Goal: Information Seeking & Learning: Learn about a topic

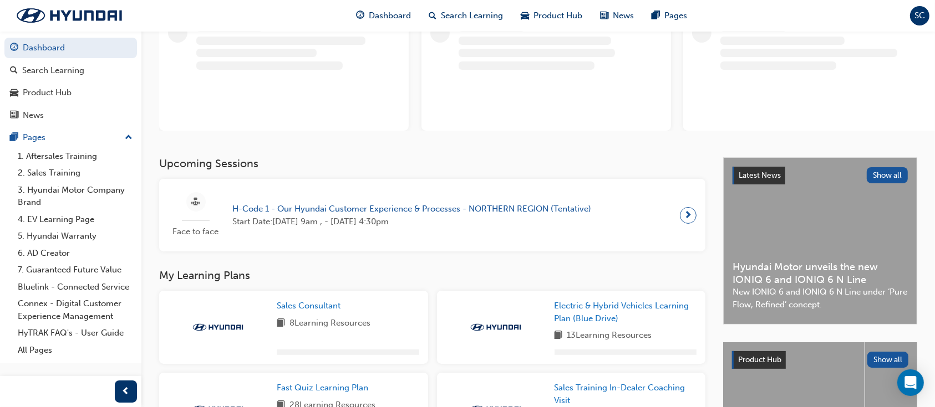
scroll to position [147, 0]
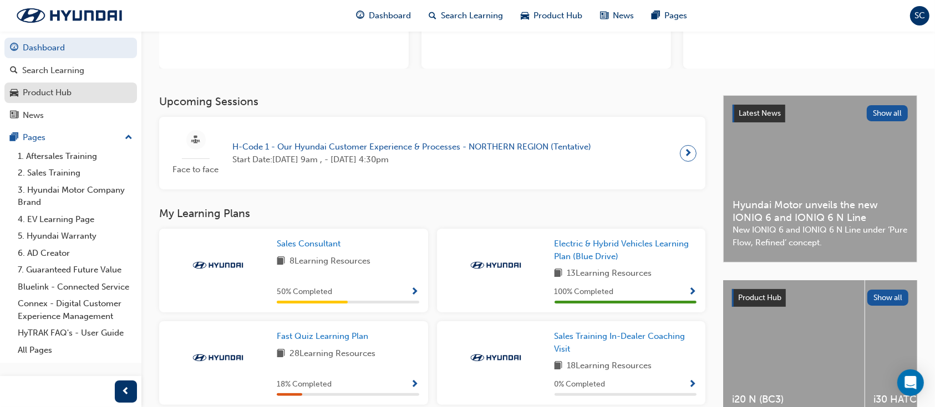
click at [75, 93] on div "Product Hub" at bounding box center [70, 93] width 121 height 14
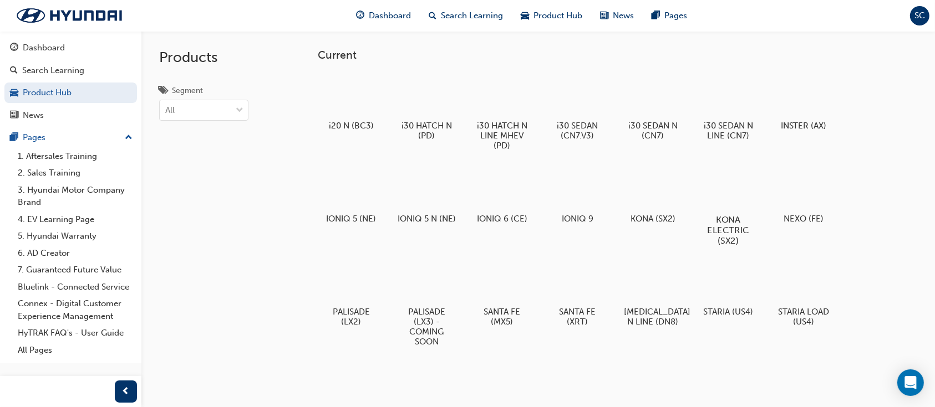
click at [737, 183] on div at bounding box center [728, 188] width 62 height 44
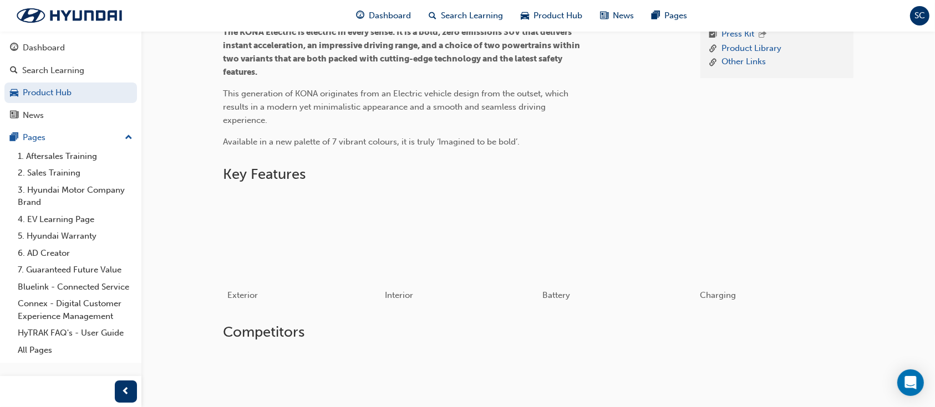
scroll to position [147, 0]
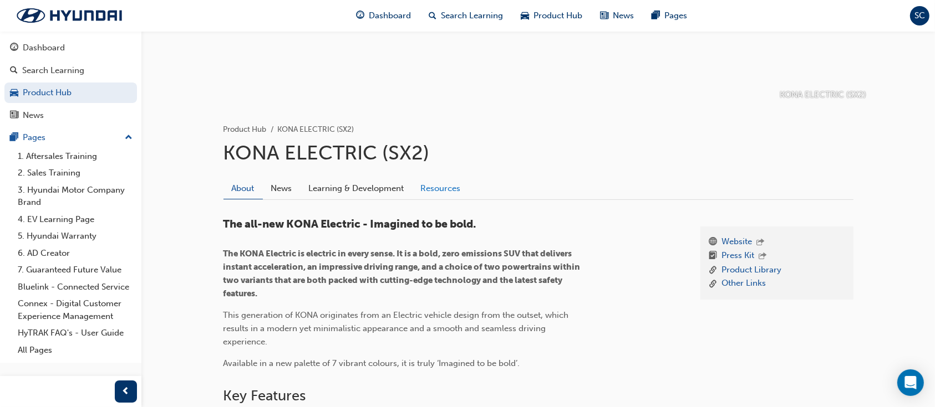
click at [449, 190] on link "Resources" at bounding box center [440, 188] width 57 height 21
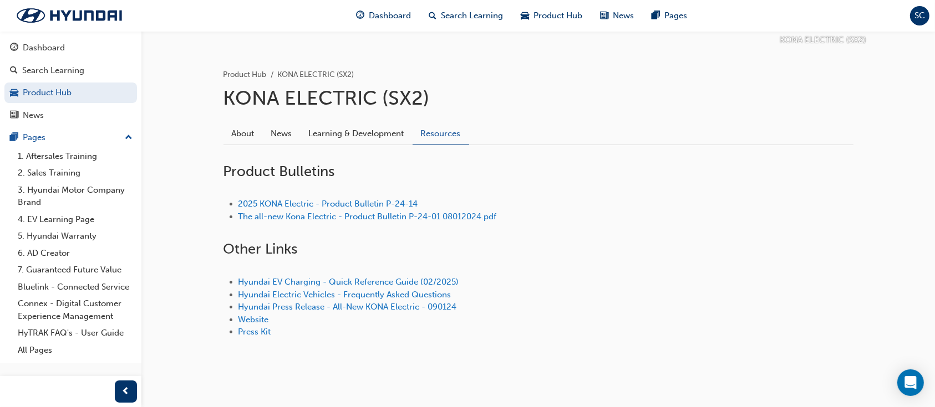
scroll to position [214, 0]
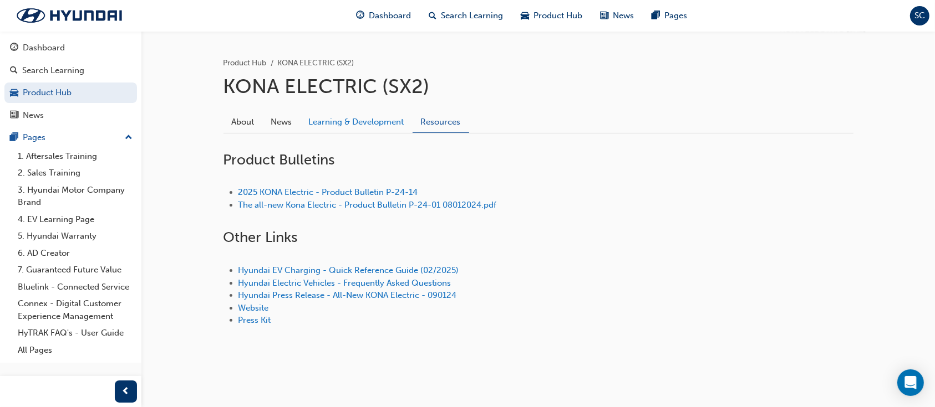
click at [338, 125] on link "Learning & Development" at bounding box center [356, 121] width 112 height 21
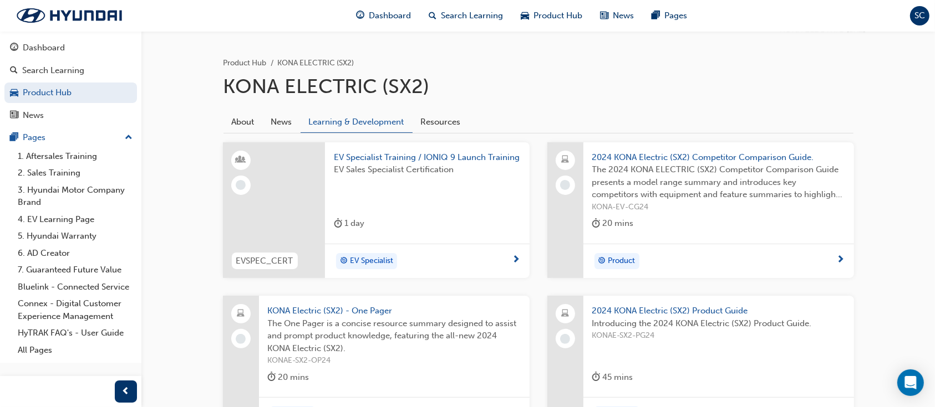
click at [621, 261] on span "Product" at bounding box center [621, 261] width 27 height 13
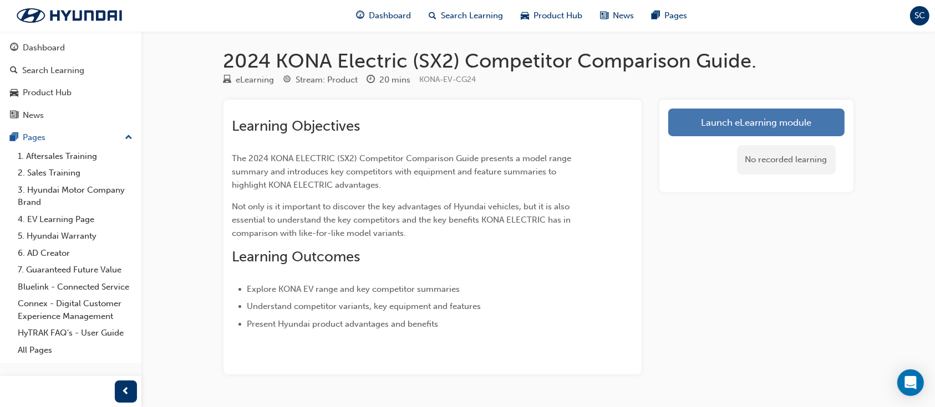
click at [714, 119] on link "Launch eLearning module" at bounding box center [756, 123] width 176 height 28
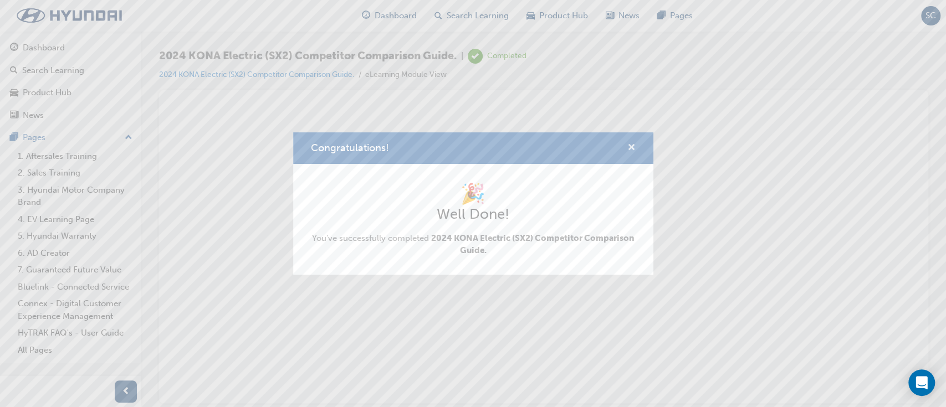
click at [634, 150] on span "cross-icon" at bounding box center [631, 149] width 8 height 10
